Goal: Navigation & Orientation: Find specific page/section

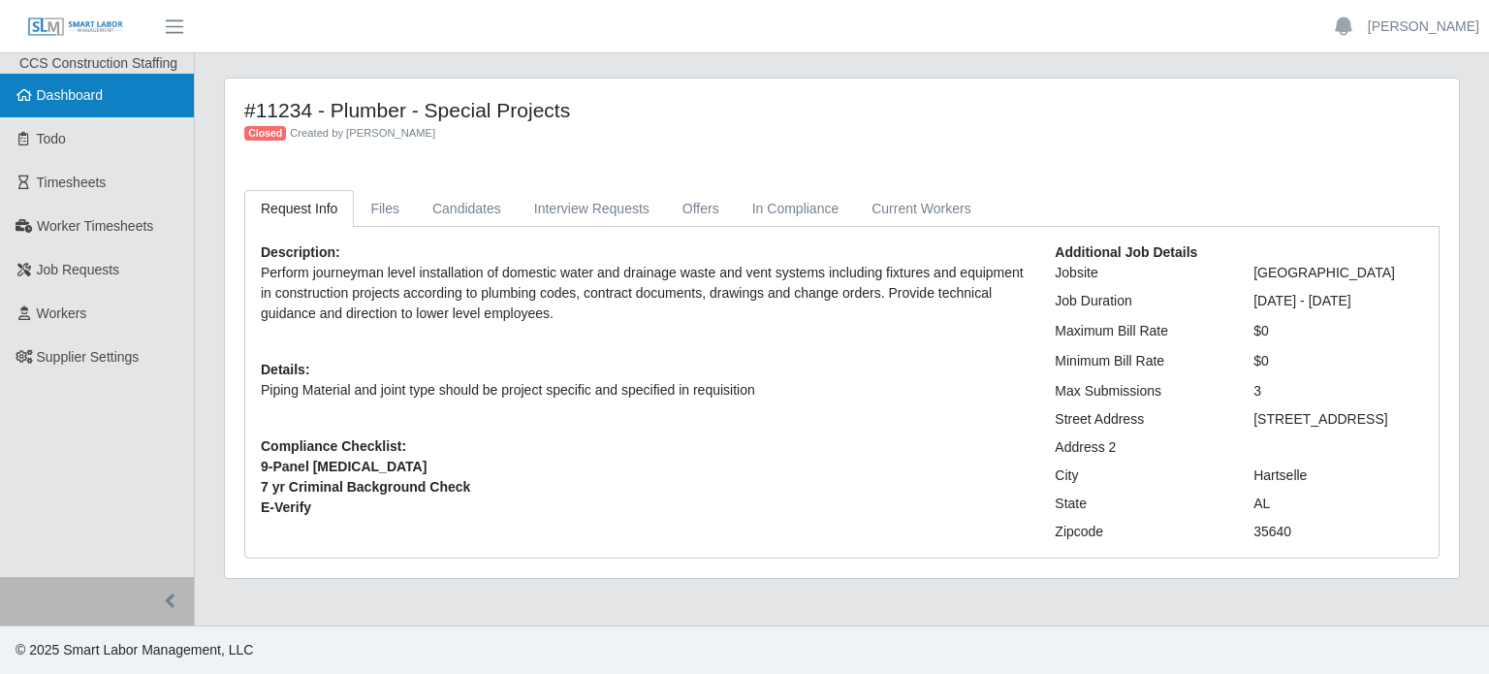
click at [99, 92] on span "Dashboard" at bounding box center [70, 95] width 67 height 16
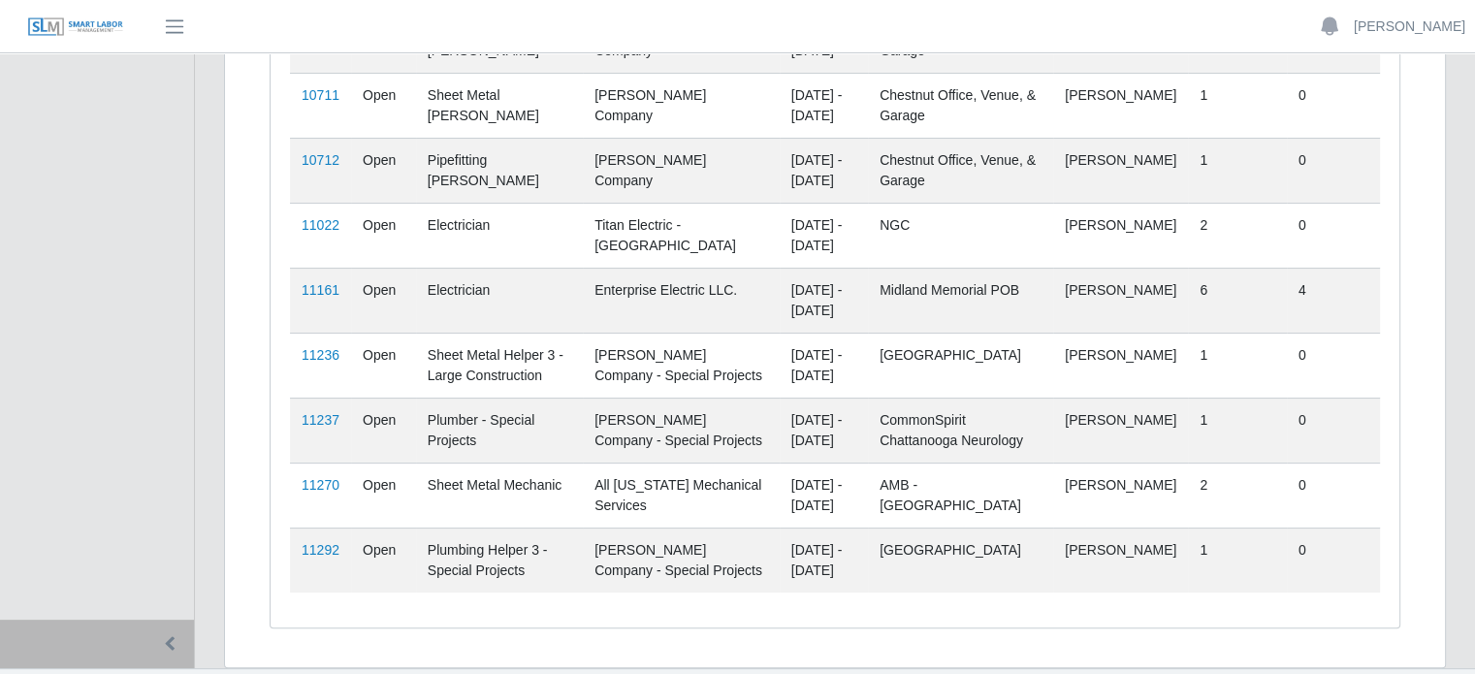
scroll to position [434, 0]
